Goal: Task Accomplishment & Management: Manage account settings

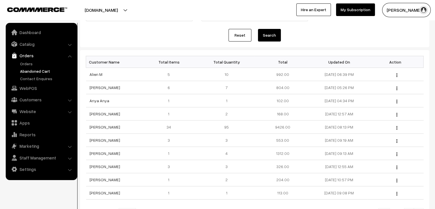
click at [41, 69] on link "Abandoned Cart" at bounding box center [47, 71] width 57 height 6
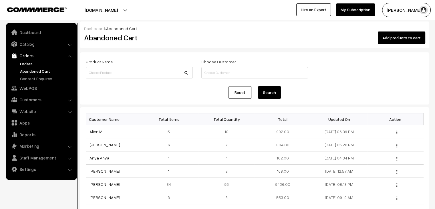
click at [29, 63] on link "Orders" at bounding box center [47, 64] width 57 height 6
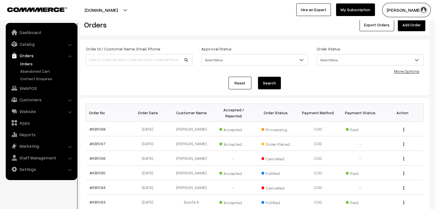
scroll to position [29, 0]
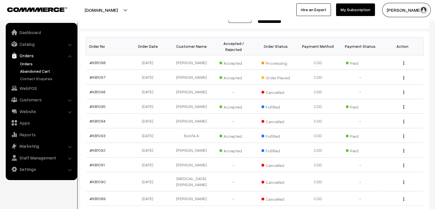
drag, startPoint x: 0, startPoint y: 0, endPoint x: 42, endPoint y: 68, distance: 80.3
click at [42, 68] on link "Abandoned Cart" at bounding box center [47, 71] width 57 height 6
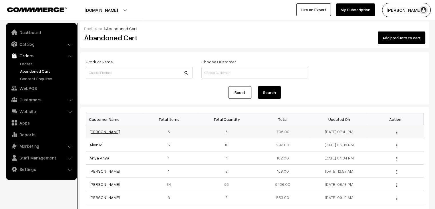
click at [101, 133] on link "[PERSON_NAME]" at bounding box center [105, 131] width 31 height 5
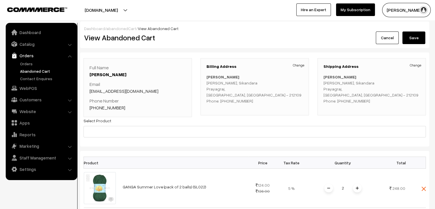
click at [24, 60] on link "Orders" at bounding box center [41, 55] width 68 height 10
click at [24, 62] on link "Orders" at bounding box center [47, 64] width 57 height 6
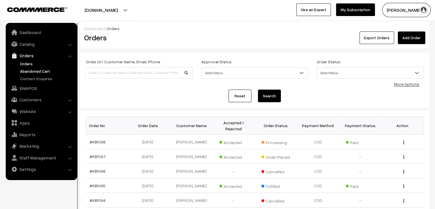
click at [33, 69] on link "Abandoned Cart" at bounding box center [47, 71] width 57 height 6
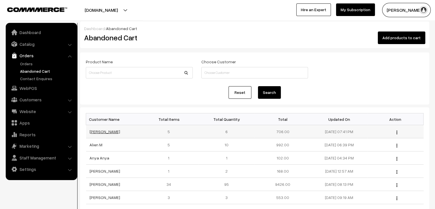
click at [99, 135] on td "[PERSON_NAME]" at bounding box center [114, 131] width 56 height 13
click at [98, 130] on link "[PERSON_NAME]" at bounding box center [105, 131] width 31 height 5
